Goal: Task Accomplishment & Management: Manage account settings

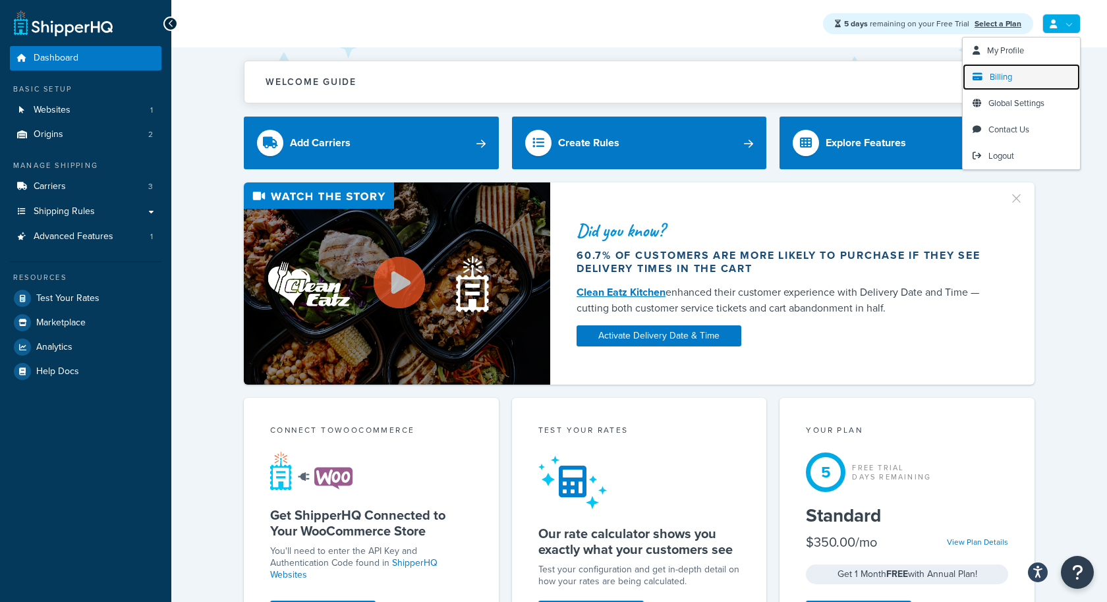
click at [1008, 81] on span "Billing" at bounding box center [1001, 77] width 22 height 13
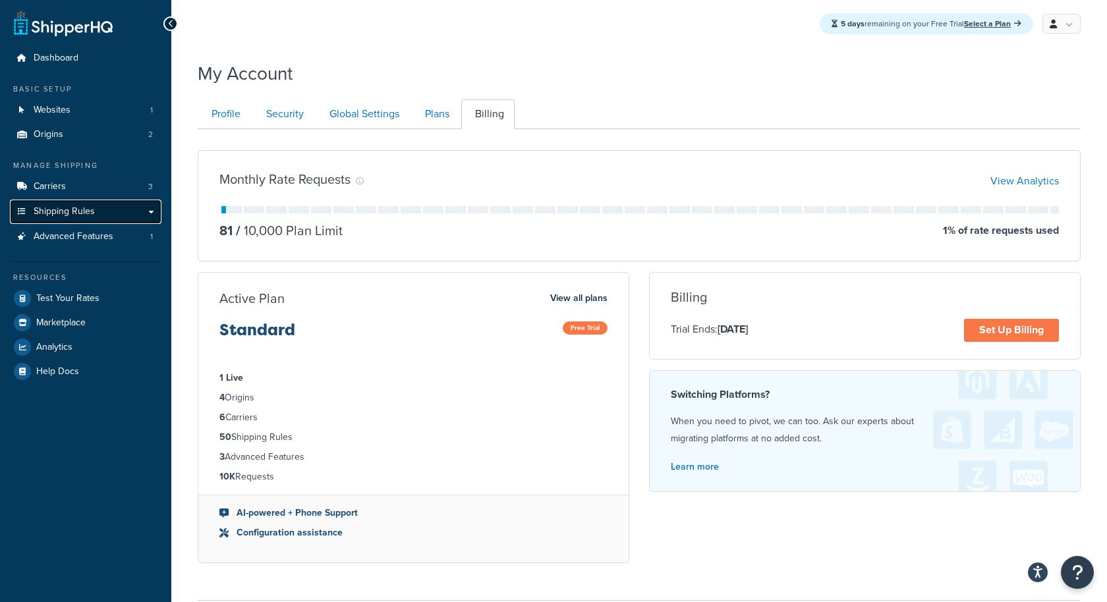
click at [130, 216] on link "Shipping Rules" at bounding box center [86, 212] width 152 height 24
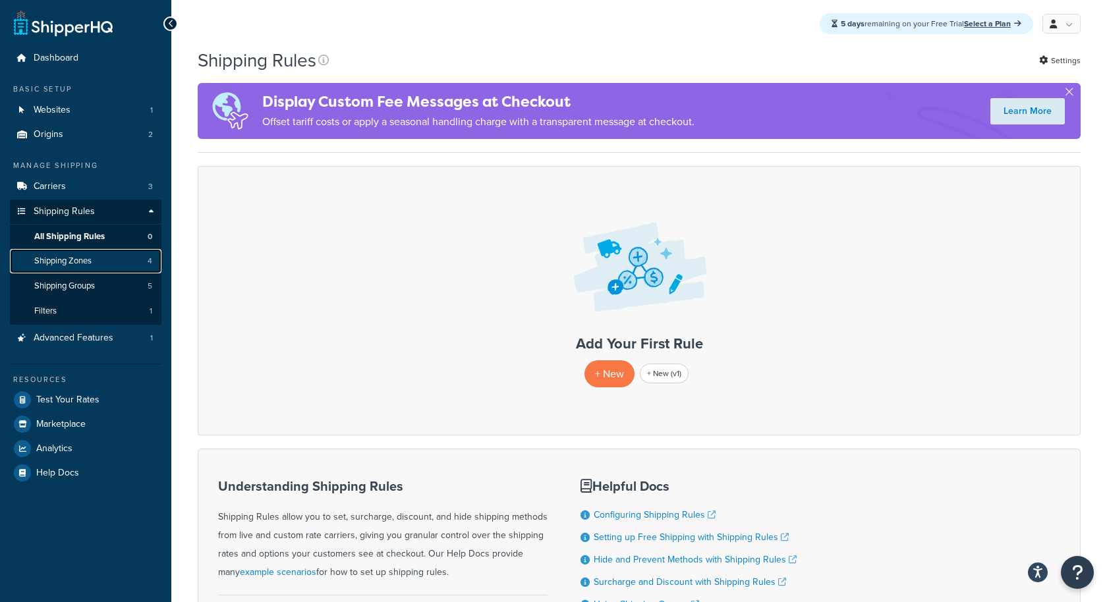
click at [127, 258] on link "Shipping Zones 4" at bounding box center [86, 261] width 152 height 24
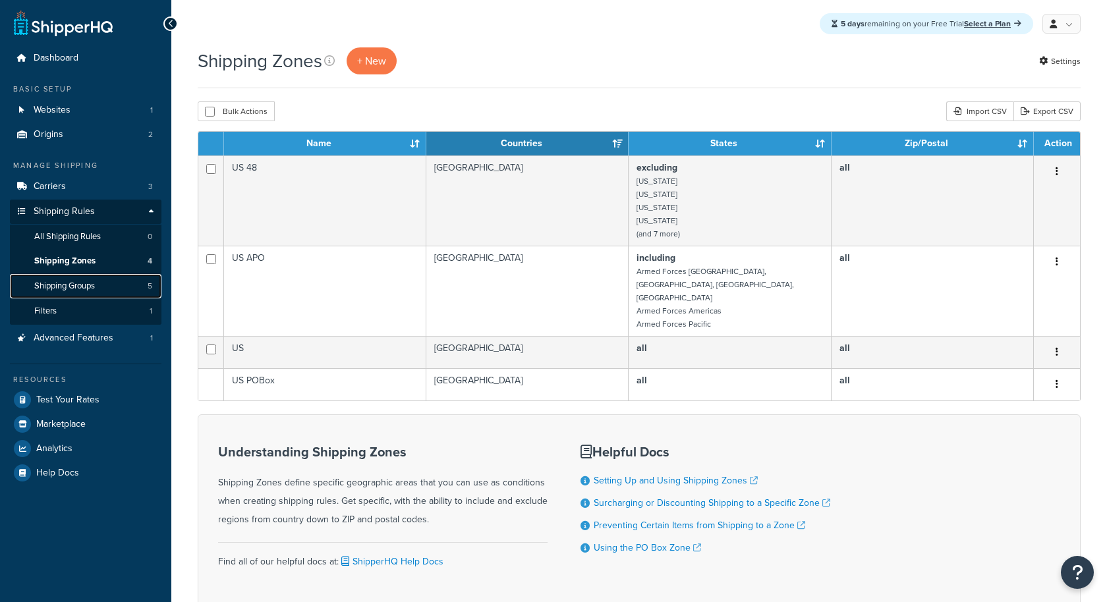
click at [134, 281] on link "Shipping Groups 5" at bounding box center [86, 286] width 152 height 24
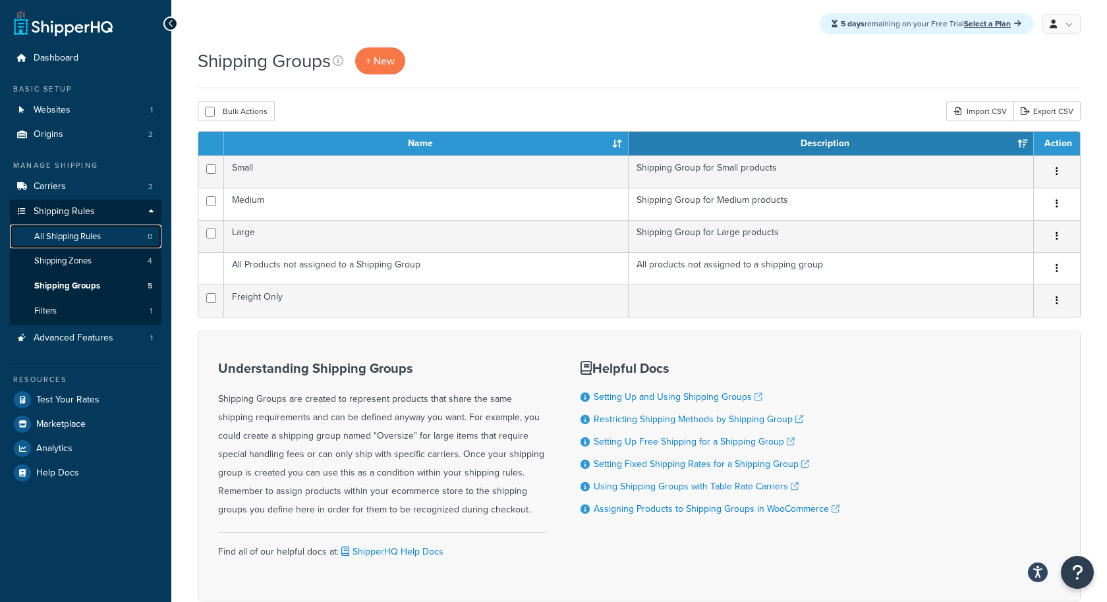
click at [124, 239] on link "All Shipping Rules 0" at bounding box center [86, 237] width 152 height 24
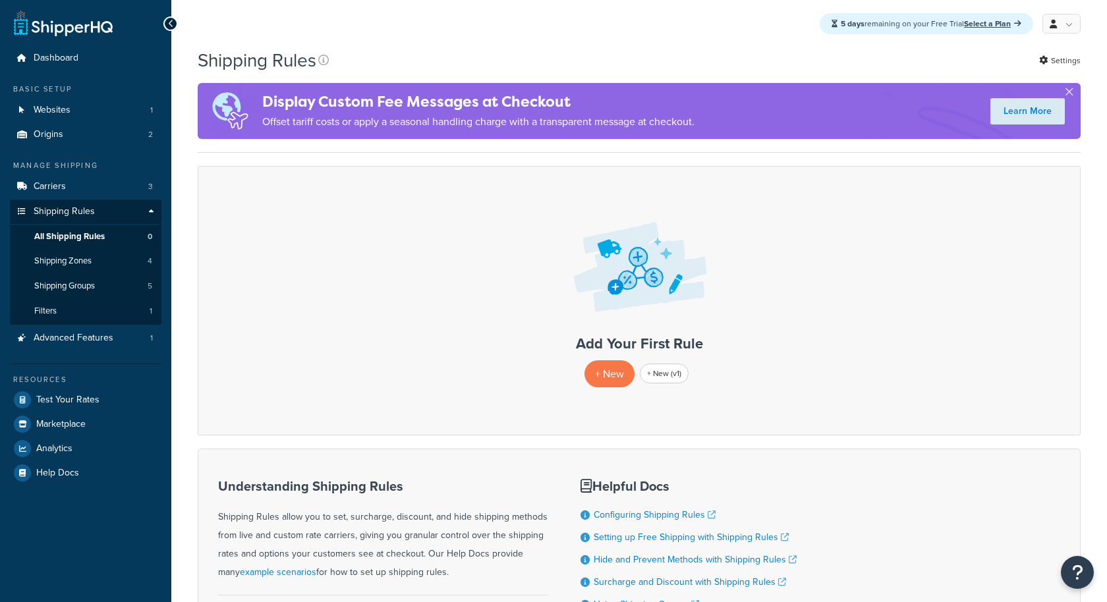
click at [121, 308] on link "Filters 1" at bounding box center [86, 311] width 152 height 24
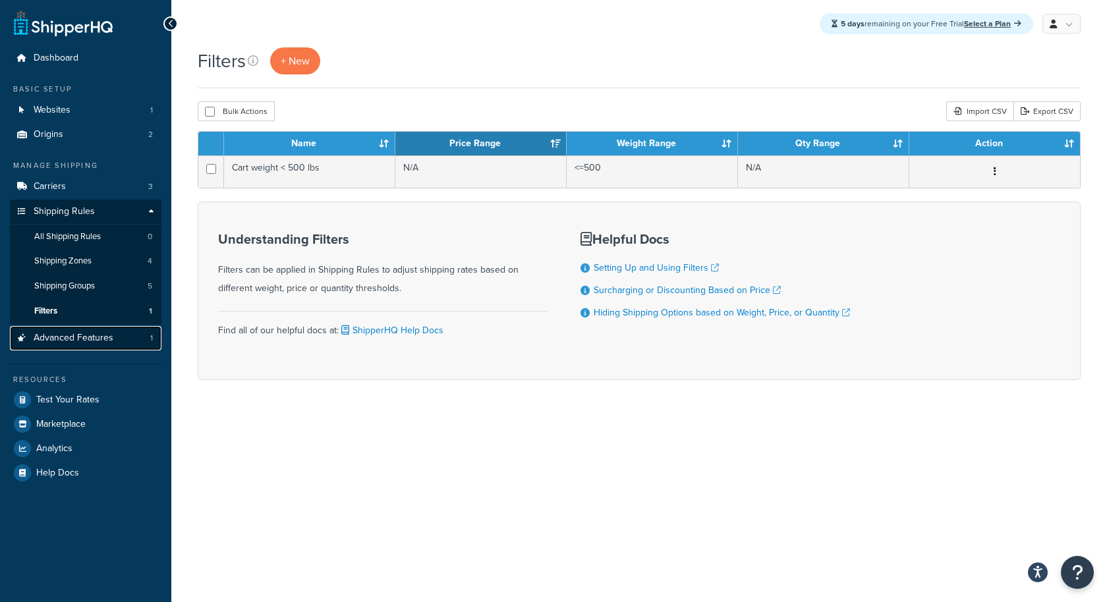
click at [122, 333] on link "Advanced Features 1" at bounding box center [86, 338] width 152 height 24
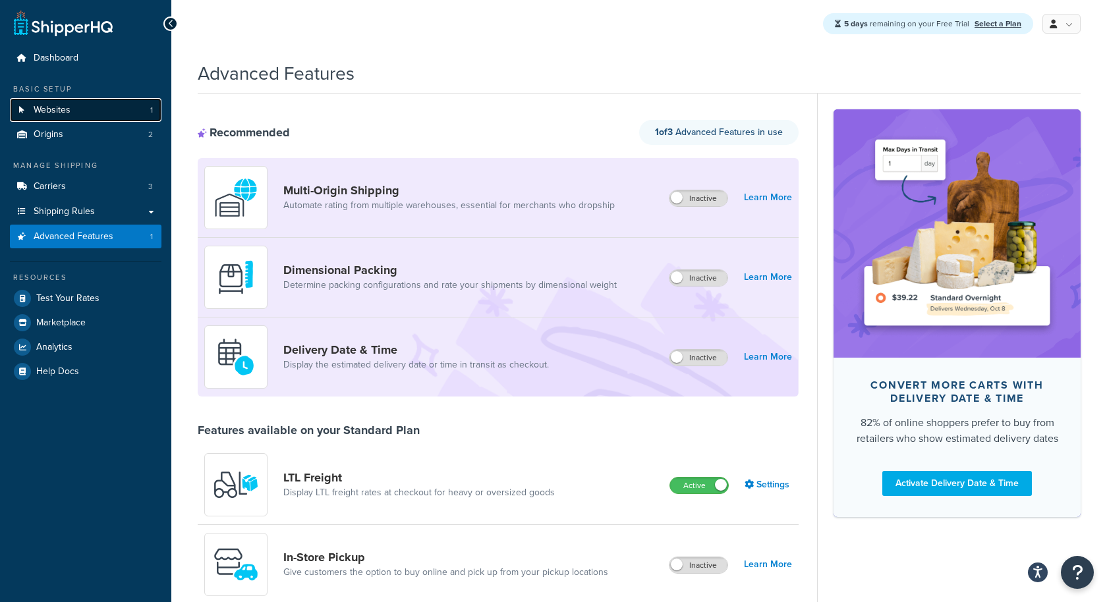
click at [105, 119] on link "Websites 1" at bounding box center [86, 110] width 152 height 24
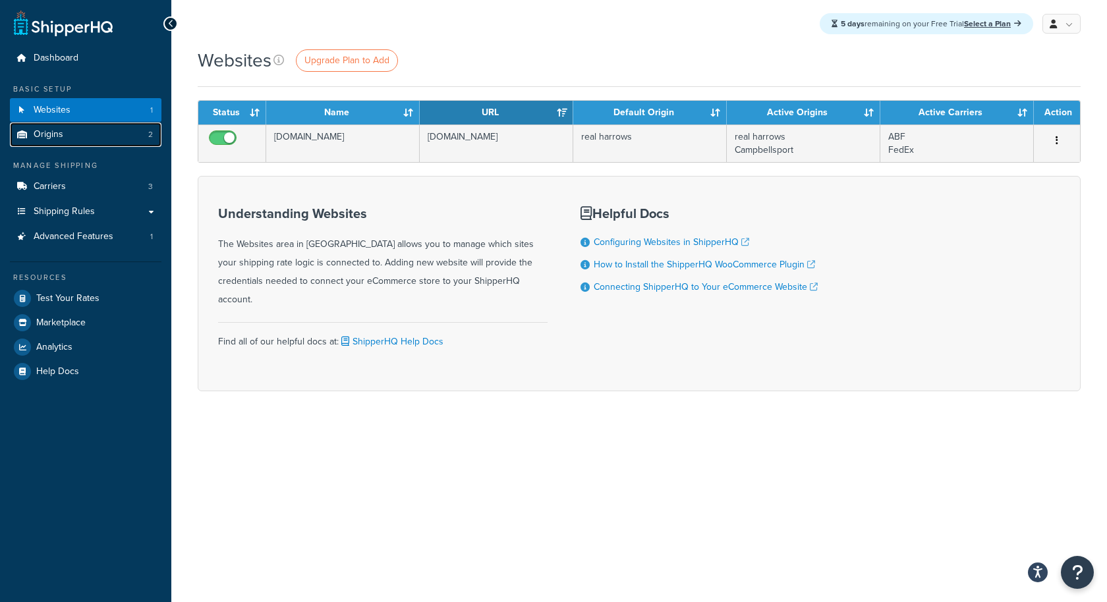
click at [109, 138] on link "Origins 2" at bounding box center [86, 135] width 152 height 24
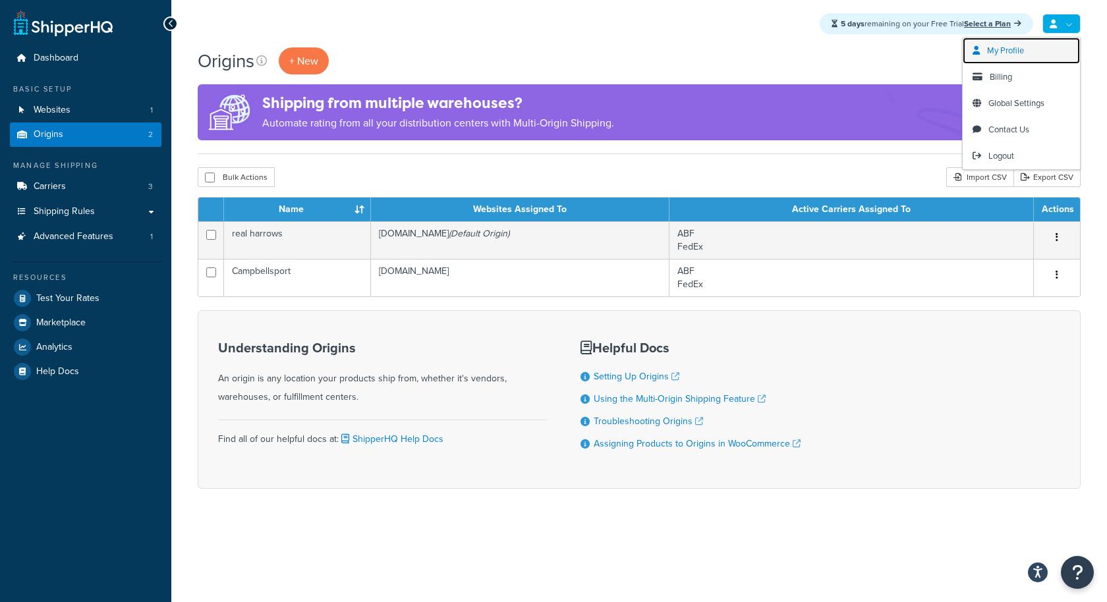
click at [1015, 56] on span "My Profile" at bounding box center [1005, 50] width 37 height 13
